Goal: Transaction & Acquisition: Obtain resource

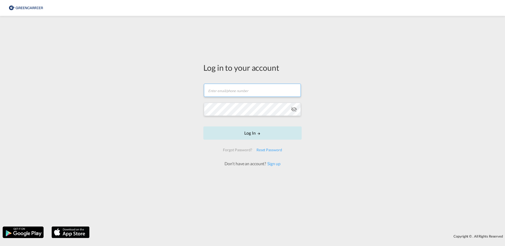
type input "[EMAIL_ADDRESS][DOMAIN_NAME]"
click at [254, 135] on button "Log In" at bounding box center [252, 133] width 98 height 13
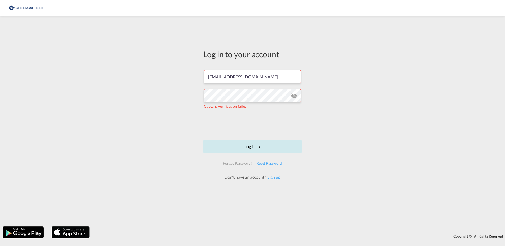
click at [249, 149] on button "Log In" at bounding box center [252, 146] width 98 height 13
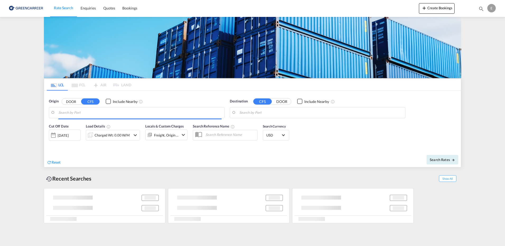
type input "[GEOGRAPHIC_DATA] ([GEOGRAPHIC_DATA]), [GEOGRAPHIC_DATA]"
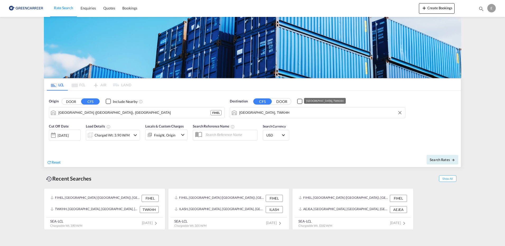
click at [284, 112] on input "[GEOGRAPHIC_DATA], TWKHH" at bounding box center [320, 113] width 163 height 8
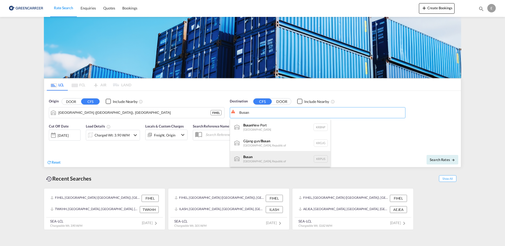
click at [250, 161] on div "Busan Korea, Republic of KRPUS" at bounding box center [280, 159] width 100 height 16
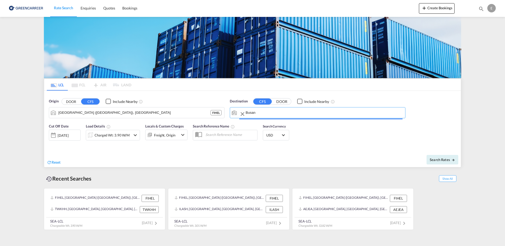
type input "Busan, KRPUS"
click at [129, 135] on div "Charged Wt: 3.90 W/M" at bounding box center [112, 135] width 35 height 7
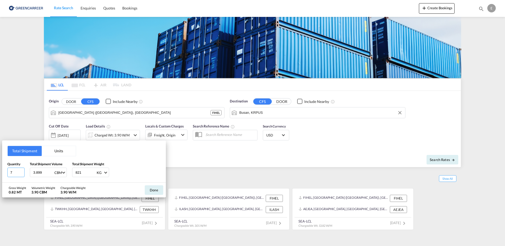
drag, startPoint x: 17, startPoint y: 172, endPoint x: -5, endPoint y: 176, distance: 22.0
click at [0, 176] on html "Rate Search Enquiries Quotes Bookings Rate Search Enquiries" at bounding box center [252, 123] width 505 height 246
type input "2"
type input "1.954"
drag, startPoint x: 85, startPoint y: 172, endPoint x: 60, endPoint y: 172, distance: 24.3
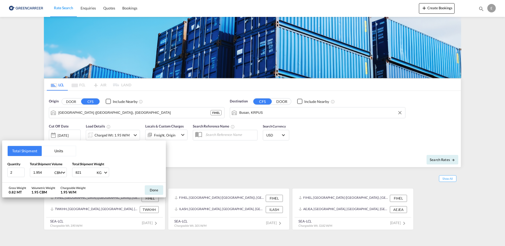
click at [60, 172] on div "Quantity 2 Total Shipment Volume 1.954 CBM CBM CFT Total Shipment Weight 821 KG…" at bounding box center [83, 170] width 153 height 16
type input "1330"
drag, startPoint x: 104, startPoint y: 189, endPoint x: 113, endPoint y: 188, distance: 9.6
click at [104, 189] on div "Gross Weight 1.33 MT Volumetric Weight 1.95 CBM Chargeable Weight 1.95 W/M Done" at bounding box center [84, 190] width 164 height 15
click at [151, 191] on button "Done" at bounding box center [154, 190] width 18 height 10
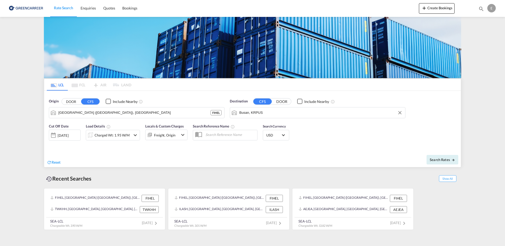
click at [181, 135] on md-icon "icon-chevron-down" at bounding box center [183, 135] width 6 height 6
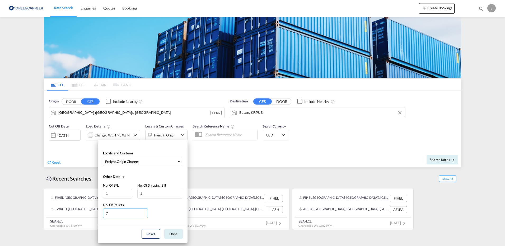
drag, startPoint x: 119, startPoint y: 214, endPoint x: 104, endPoint y: 215, distance: 14.8
click at [101, 213] on div "Other Details No. Of B/L 1 No. Of Shipping Bill 1 No. Of Pallets 7" at bounding box center [143, 197] width 90 height 56
type input "2"
click at [170, 212] on div "No. Of Pallets 2" at bounding box center [142, 211] width 79 height 16
click at [176, 235] on button "Done" at bounding box center [173, 234] width 18 height 10
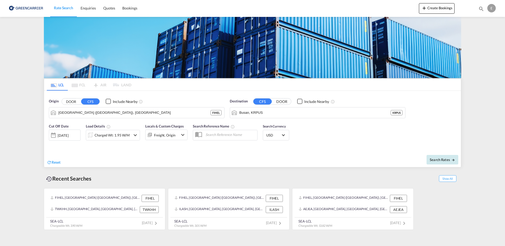
click at [440, 159] on span "Search Rates" at bounding box center [442, 160] width 25 height 4
type input "FIHEL to KRPUS / [DATE]"
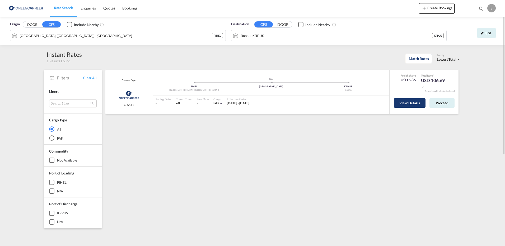
click at [413, 105] on button "View Details" at bounding box center [410, 103] width 32 height 10
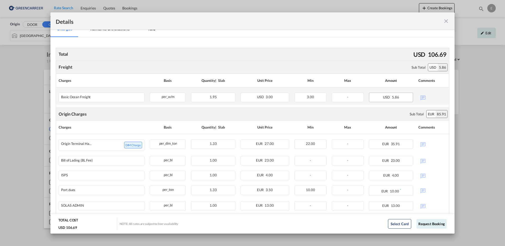
scroll to position [98, 0]
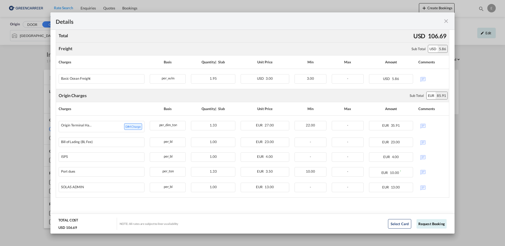
click at [447, 22] on md-icon "icon-close fg-AAA8AD m-0 cursor" at bounding box center [446, 21] width 6 height 6
